Goal: Task Accomplishment & Management: Manage account settings

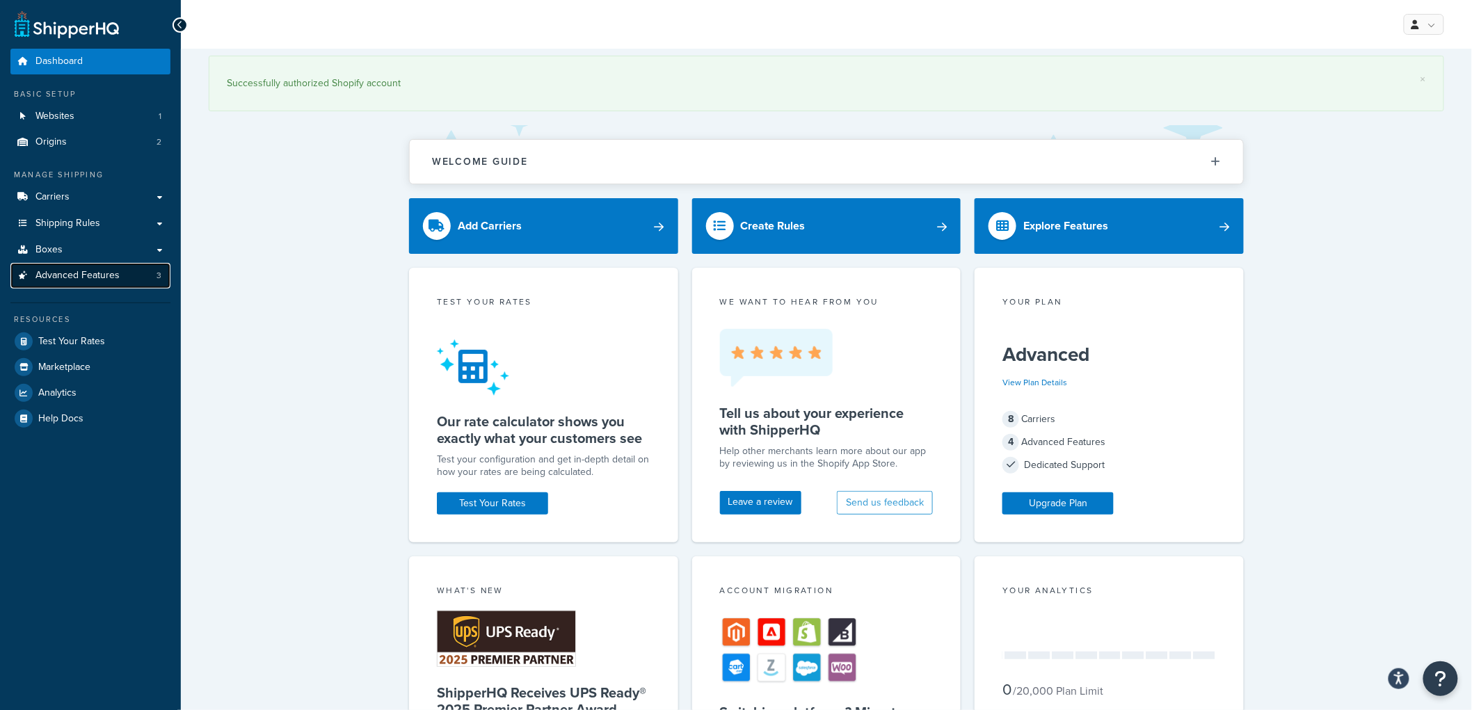
click at [99, 279] on span "Advanced Features" at bounding box center [77, 276] width 84 height 12
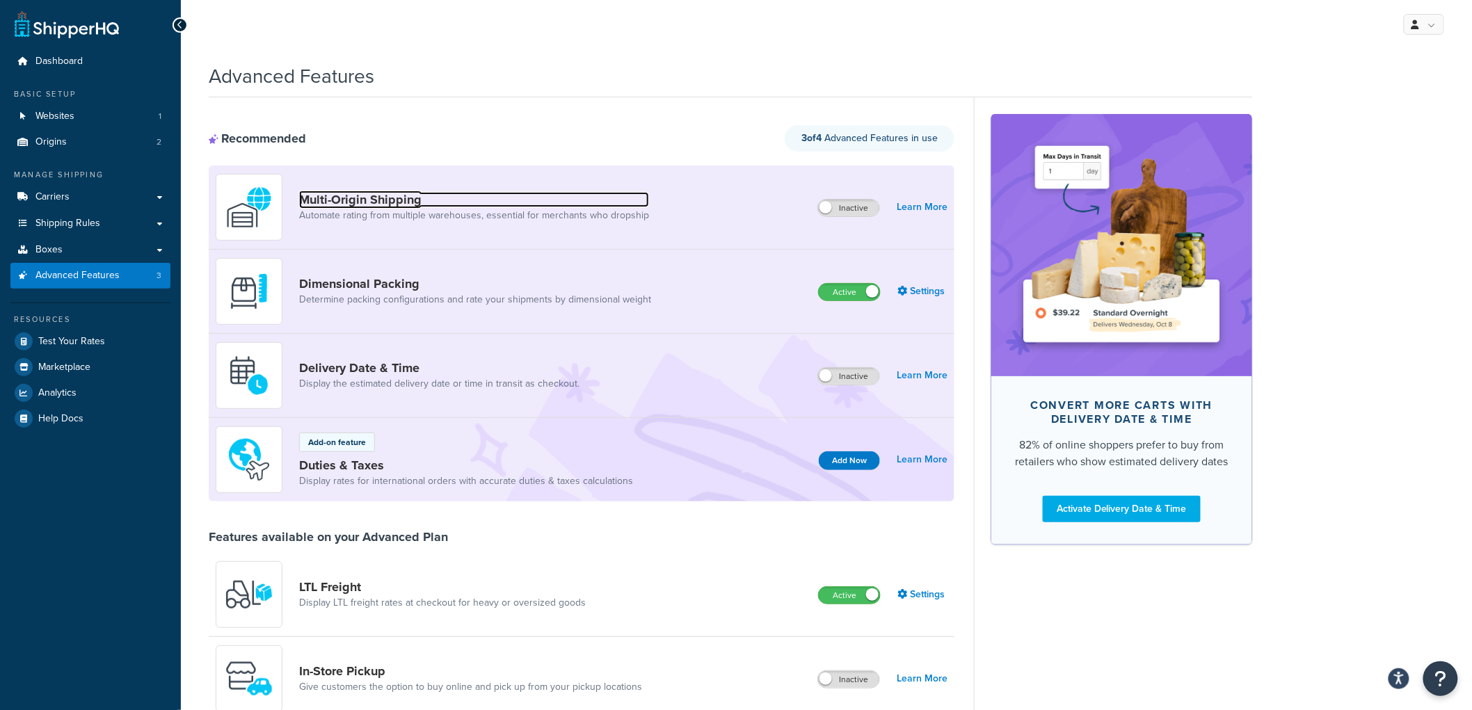
click at [401, 196] on link "Multi-Origin Shipping" at bounding box center [474, 199] width 350 height 15
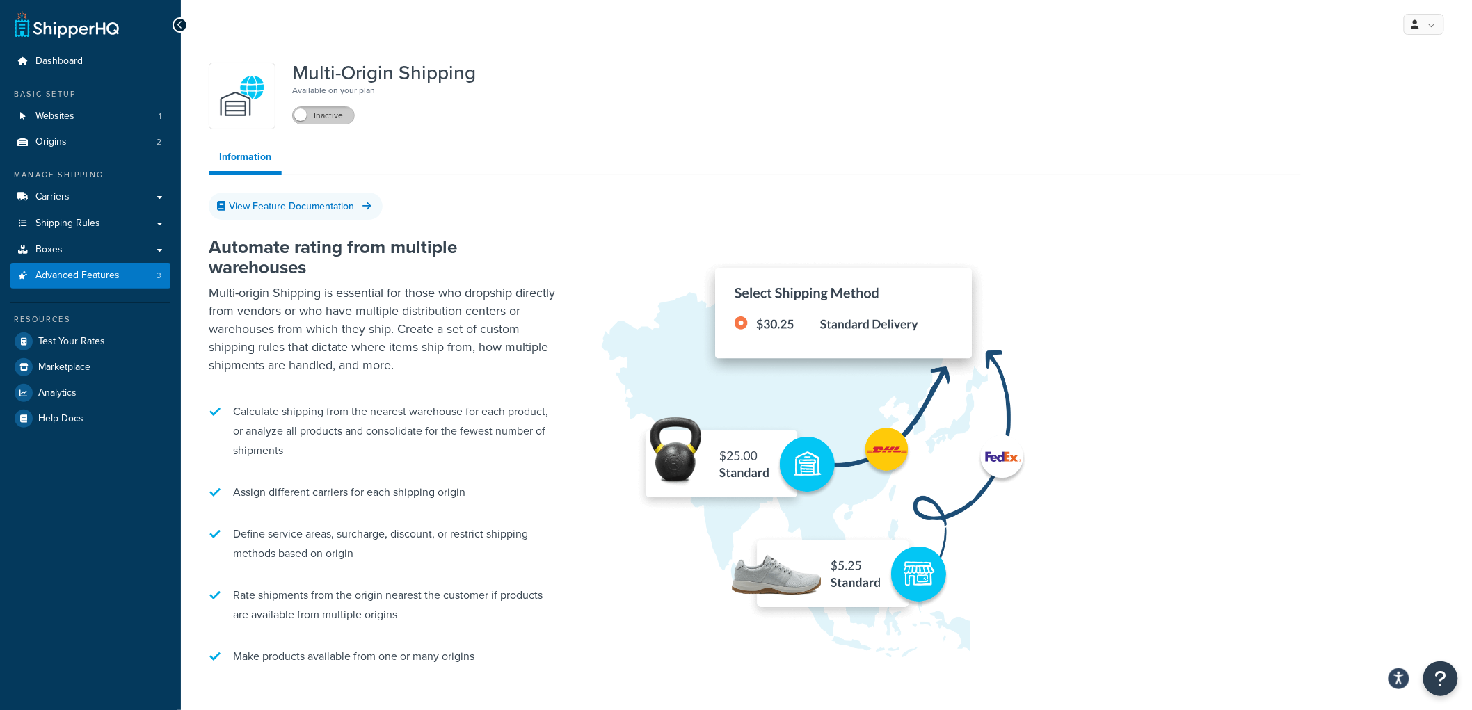
click at [338, 118] on label "Inactive" at bounding box center [323, 115] width 61 height 17
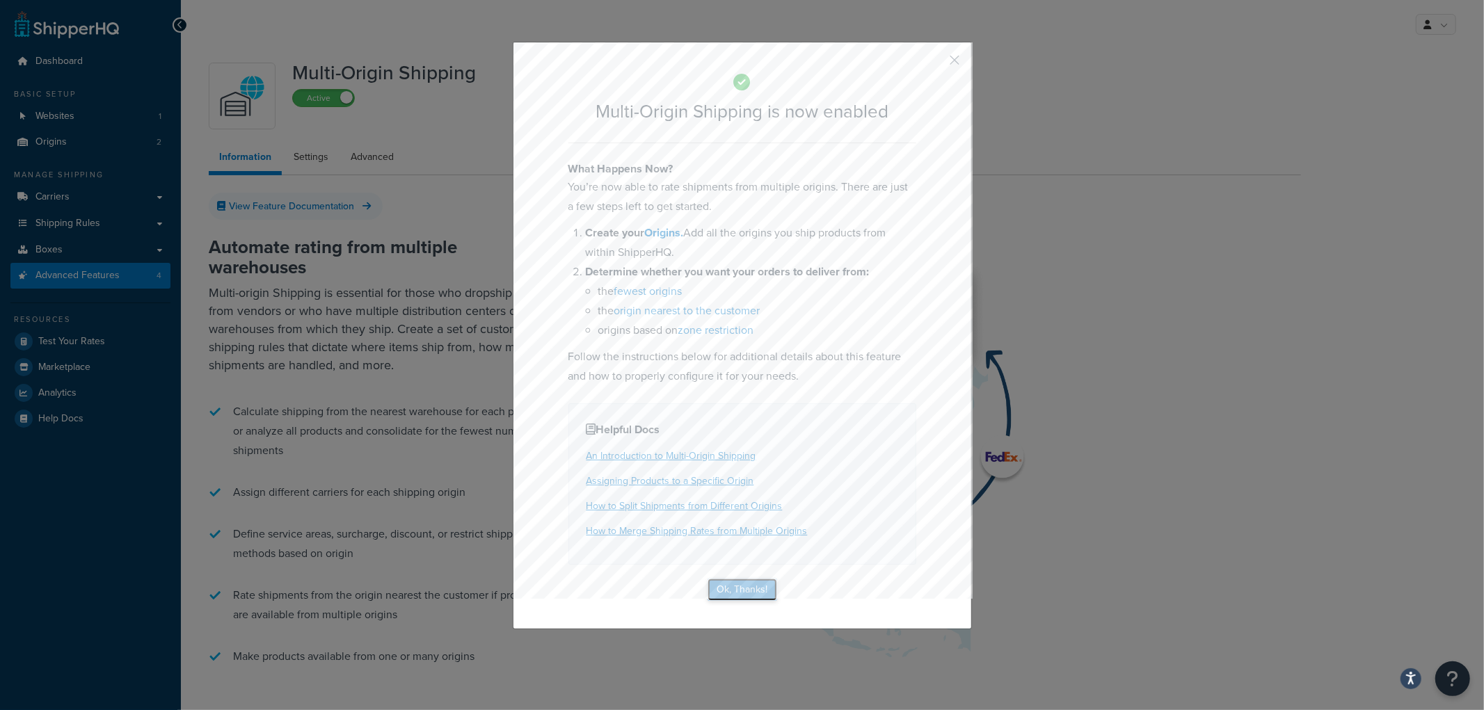
click at [726, 592] on button "Ok, Thanks!" at bounding box center [743, 590] width 70 height 22
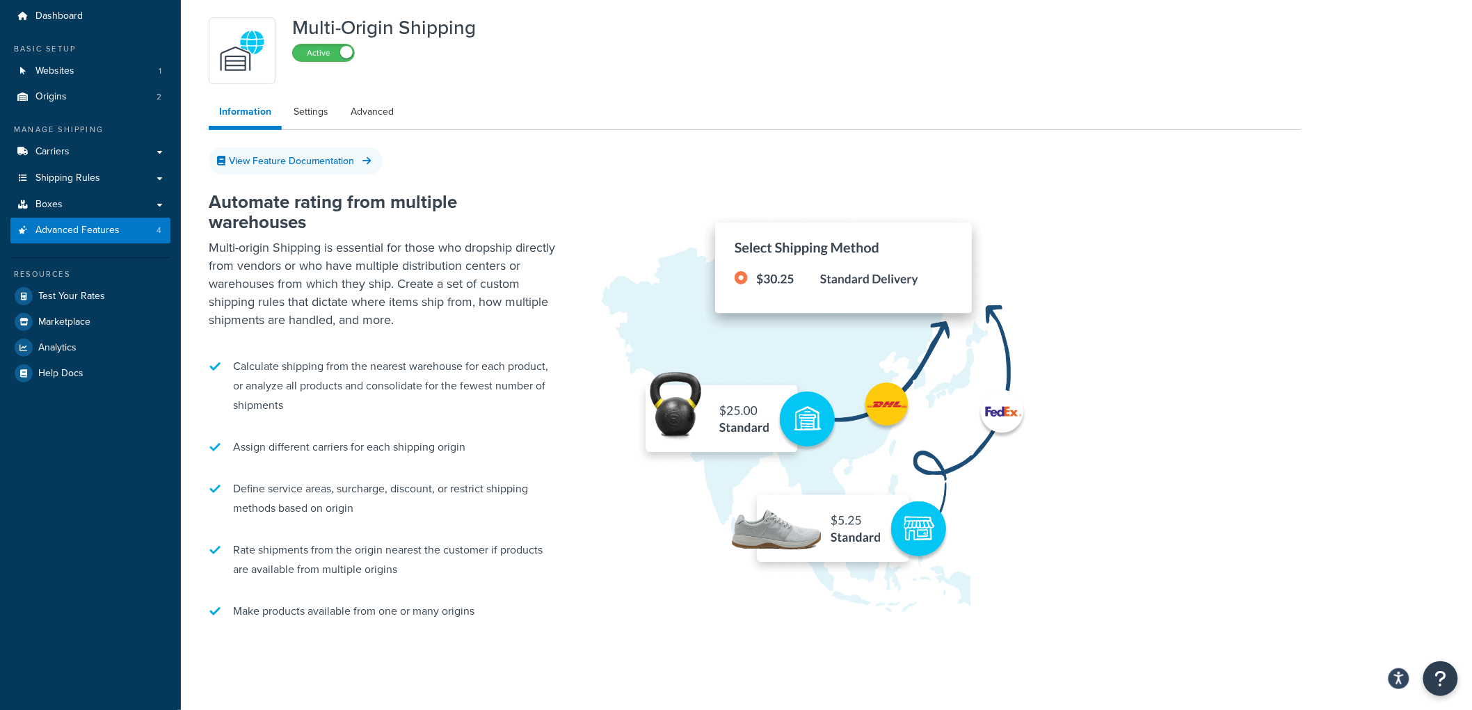
scroll to position [91, 0]
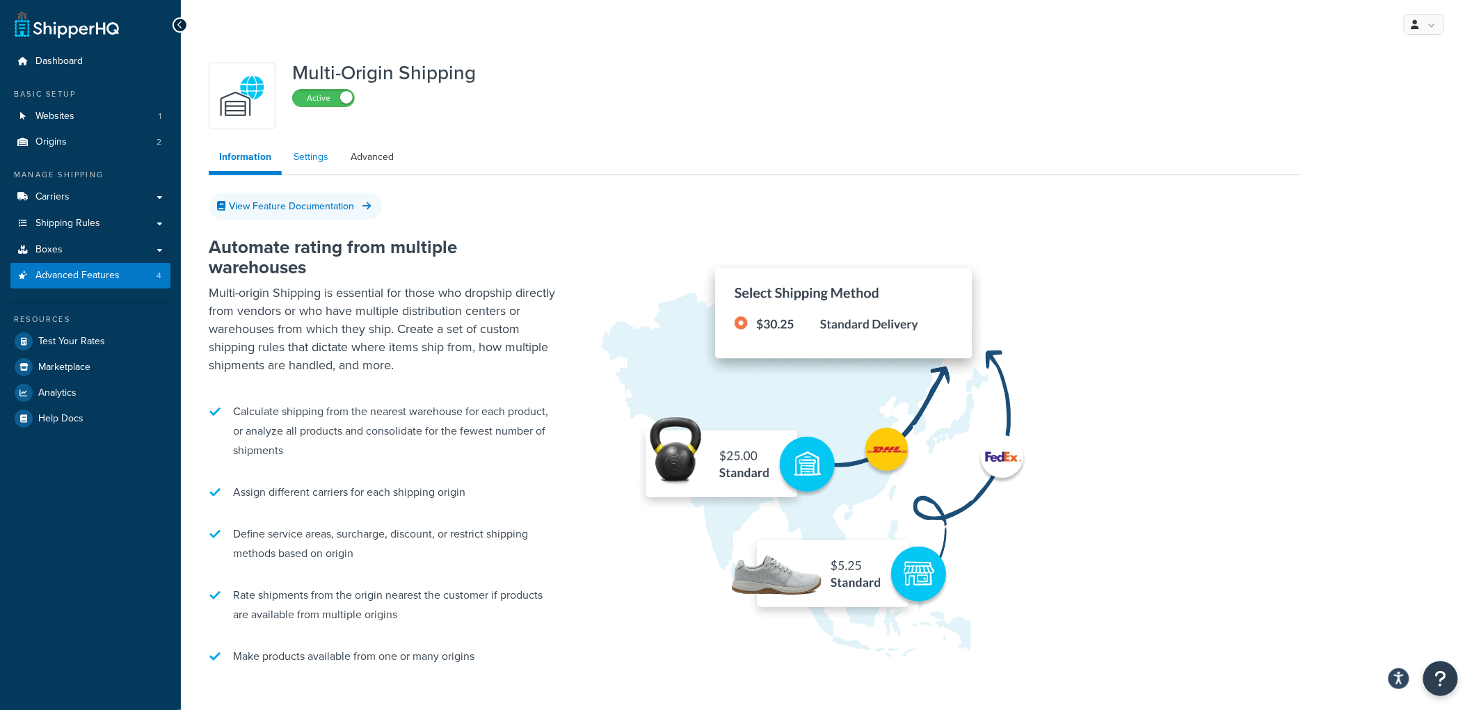
click at [304, 157] on link "Settings" at bounding box center [311, 157] width 56 height 28
select select "false"
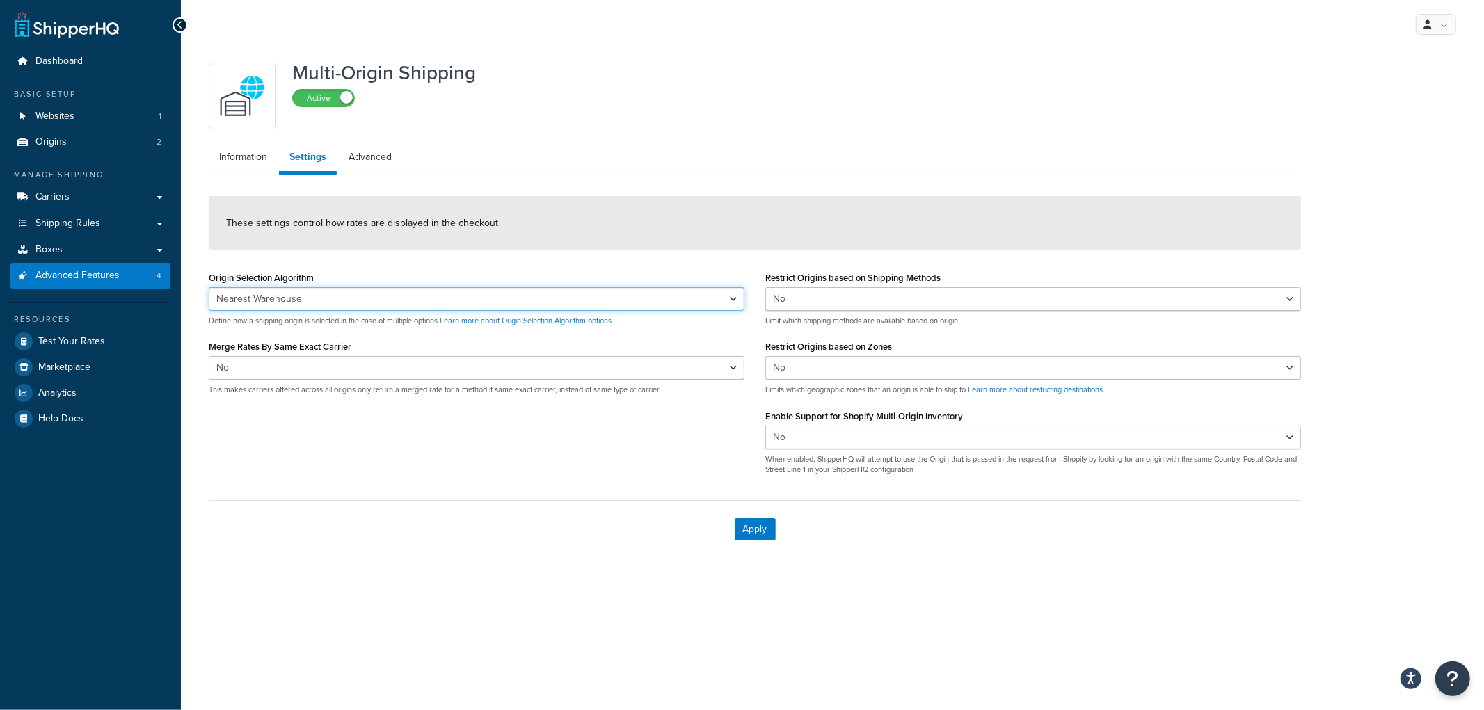
click at [419, 294] on select "Nearest Warehouse Fewest Warehouses" at bounding box center [477, 299] width 536 height 24
click at [474, 262] on form "These settings control how rates are displayed in the checkout Origin Selection…" at bounding box center [755, 377] width 1092 height 362
click at [497, 254] on form "These settings control how rates are displayed in the checkout Origin Selection…" at bounding box center [755, 377] width 1092 height 362
click at [381, 372] on select "Yes No" at bounding box center [477, 368] width 536 height 24
click at [495, 225] on div "These settings control how rates are displayed in the checkout" at bounding box center [755, 223] width 1092 height 54
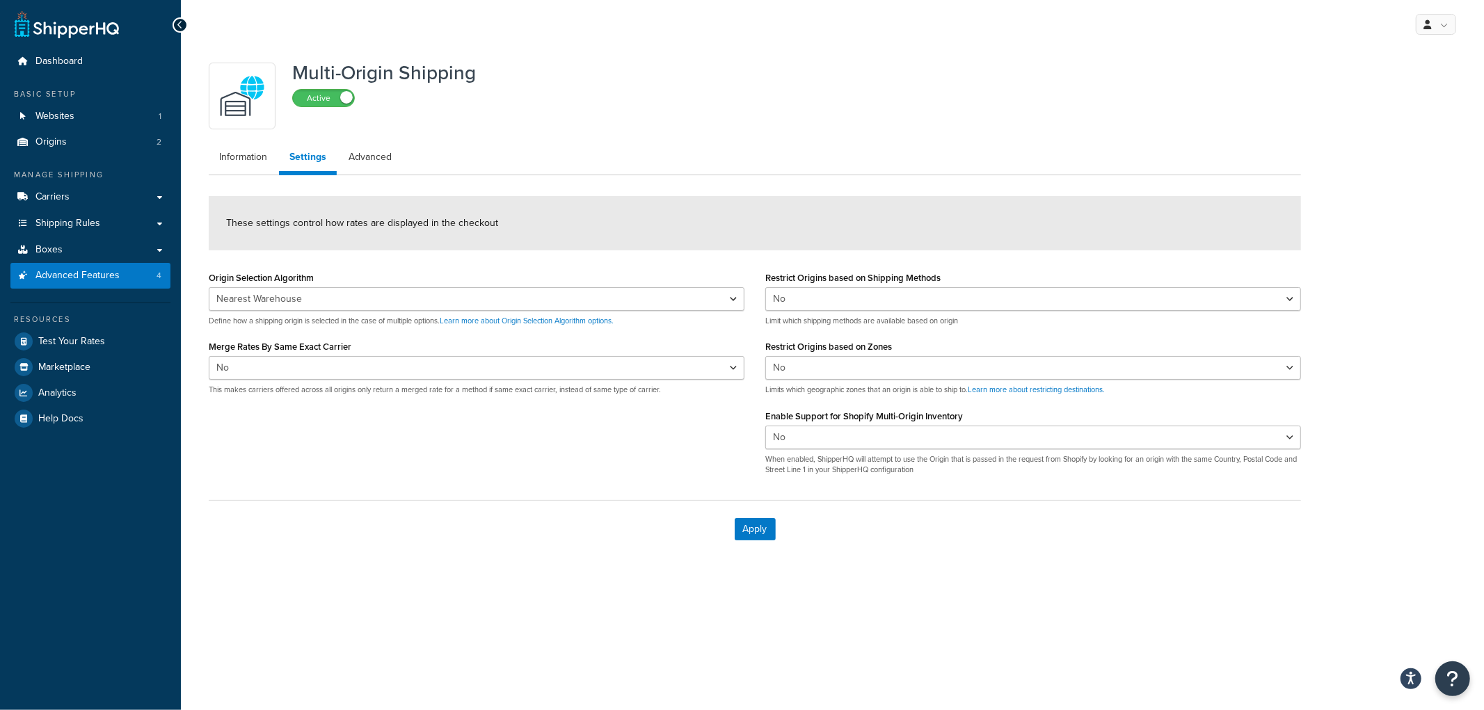
click at [499, 247] on div "These settings control how rates are displayed in the checkout" at bounding box center [755, 223] width 1092 height 54
click at [838, 294] on select "Yes No" at bounding box center [1033, 299] width 536 height 24
click at [859, 231] on div "These settings control how rates are displayed in the checkout" at bounding box center [755, 223] width 1092 height 54
click at [900, 431] on select "Yes No" at bounding box center [1033, 438] width 536 height 24
click at [943, 166] on ul "Information Settings Advanced" at bounding box center [755, 159] width 1092 height 32
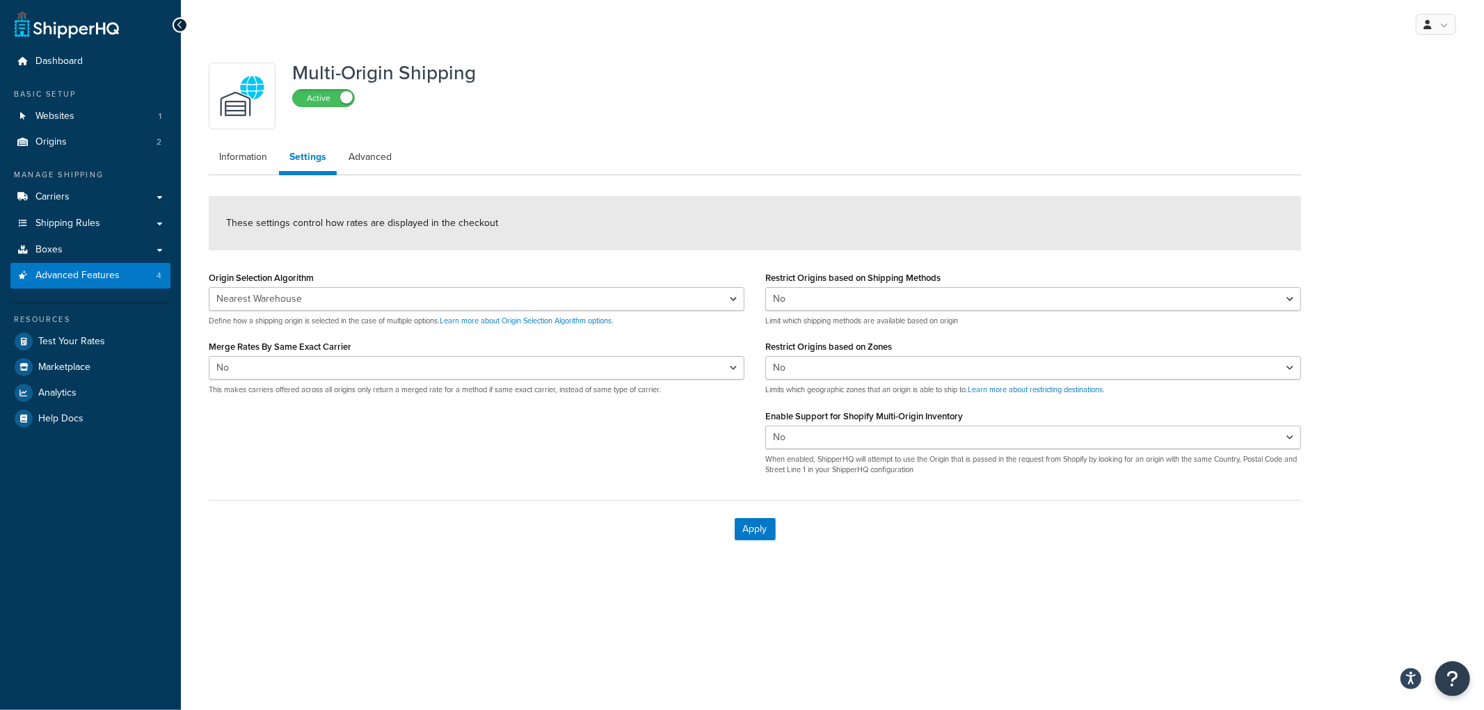
click at [943, 166] on ul "Information Settings Advanced" at bounding box center [755, 159] width 1092 height 32
click at [954, 434] on select "Yes No" at bounding box center [1033, 438] width 536 height 24
click at [699, 433] on div "Origin Selection Algorithm Nearest Warehouse Fewest Warehouses Define how a shi…" at bounding box center [754, 377] width 1113 height 218
drag, startPoint x: 961, startPoint y: 468, endPoint x: 886, endPoint y: 460, distance: 75.6
click at [886, 460] on p "When enabled, ShipperHQ will attempt to use the Origin that is passed in the re…" at bounding box center [1033, 465] width 536 height 22
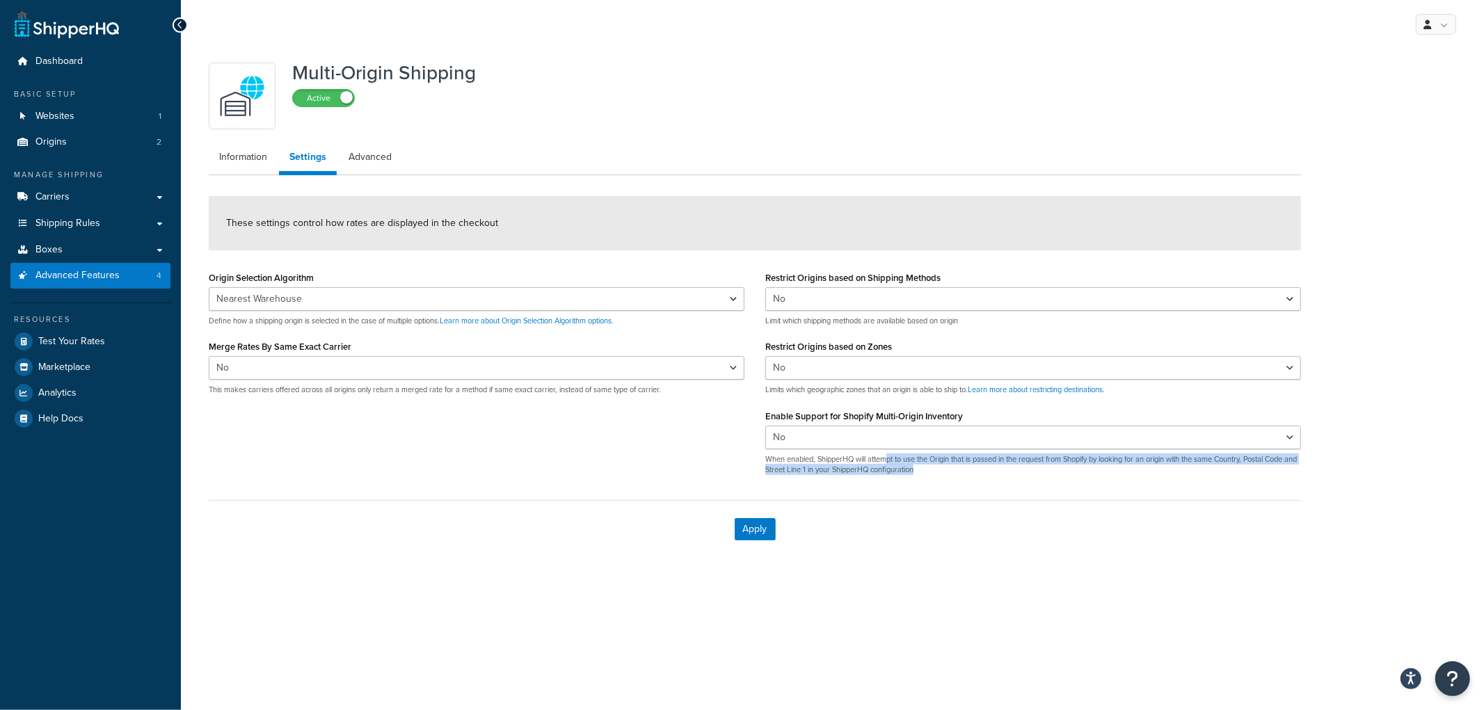
click at [886, 460] on p "When enabled, ShipperHQ will attempt to use the Origin that is passed in the re…" at bounding box center [1033, 465] width 536 height 22
click at [913, 179] on div "Multi-Origin Shipping Active Information Settings Advanced These settings contr…" at bounding box center [754, 307] width 1113 height 502
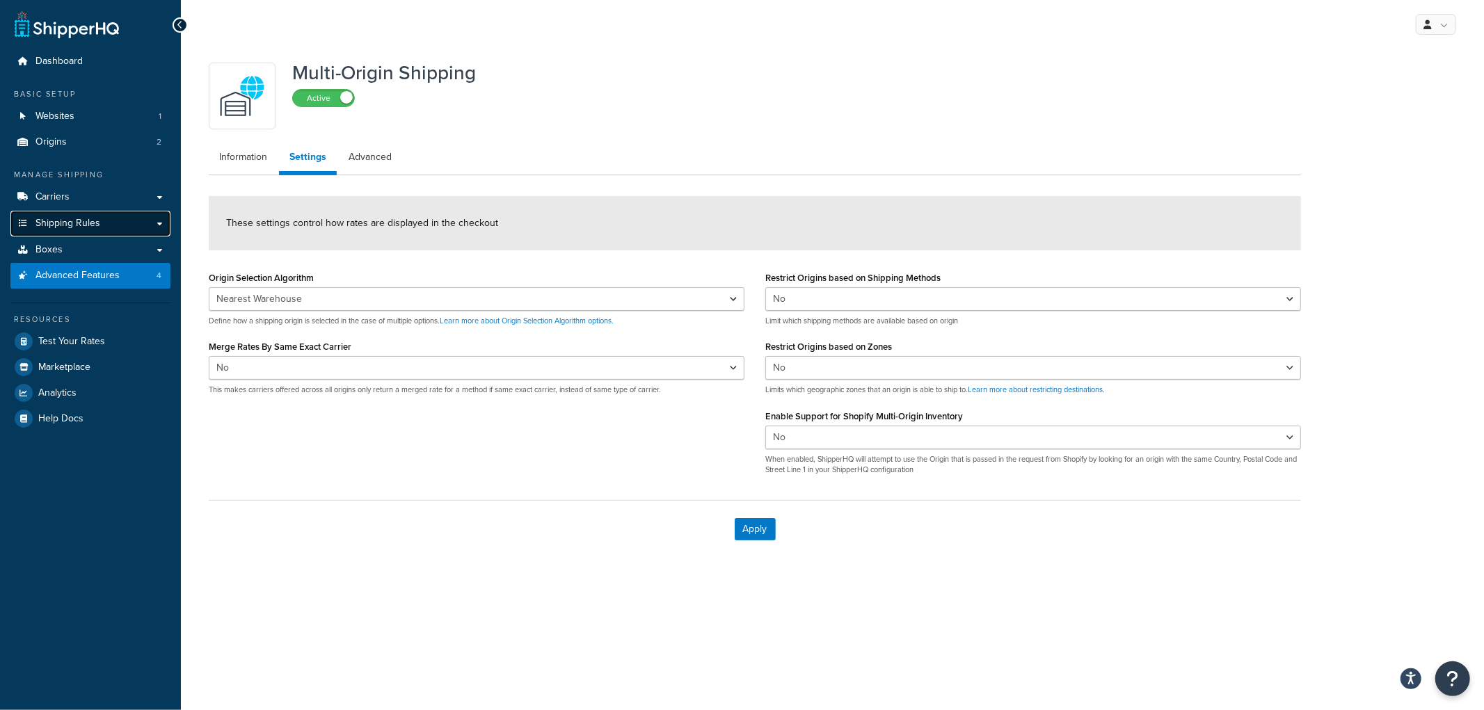
click at [105, 221] on link "Shipping Rules" at bounding box center [90, 224] width 160 height 26
